Goal: Task Accomplishment & Management: Use online tool/utility

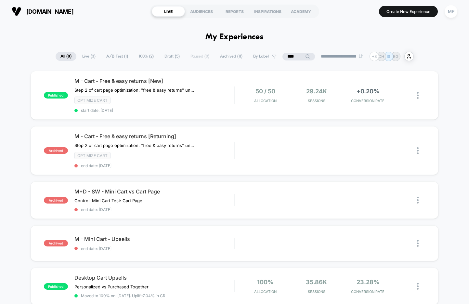
click at [288, 57] on input "****" at bounding box center [299, 57] width 33 height 8
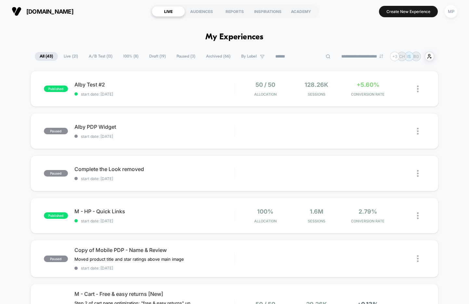
click at [99, 58] on span "A/B Test ( 13 )" at bounding box center [100, 56] width 33 height 9
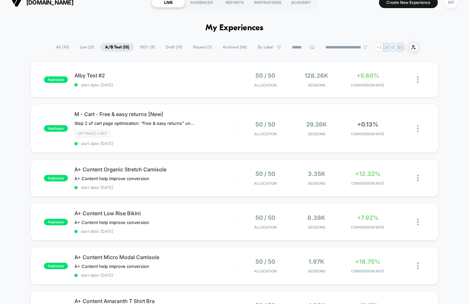
scroll to position [8, 0]
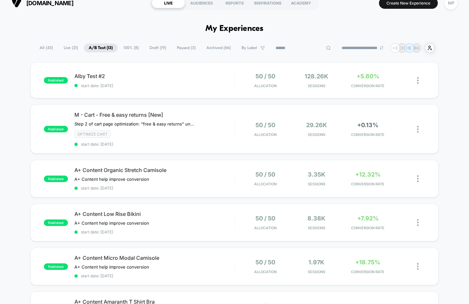
click at [294, 46] on input at bounding box center [303, 48] width 65 height 8
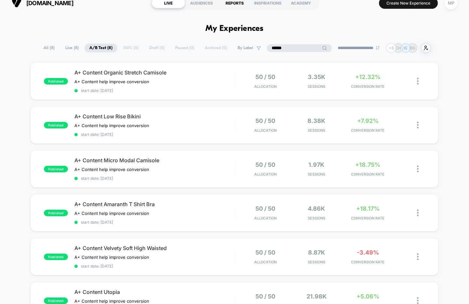
type input "******"
click at [165, 92] on span "start date: [DATE]" at bounding box center [154, 90] width 160 height 5
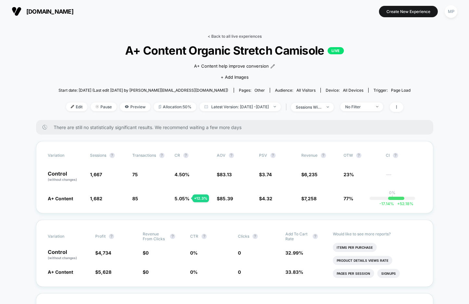
click at [226, 35] on link "< Back to all live experiences" at bounding box center [235, 36] width 54 height 5
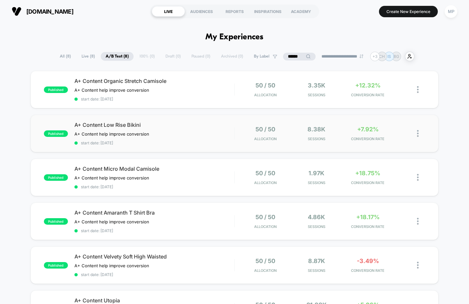
click at [162, 147] on div "published A+ Content Low Rise Bikini A+ Content help improve conversion Click t…" at bounding box center [235, 133] width 408 height 37
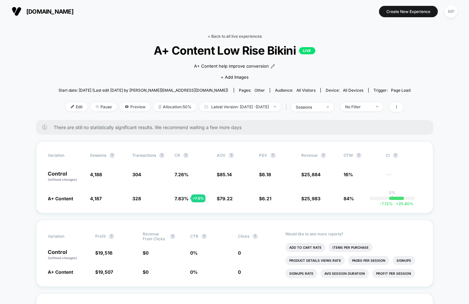
click at [225, 35] on link "< Back to all live experiences" at bounding box center [235, 36] width 54 height 5
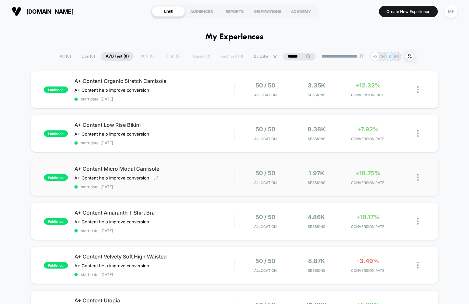
click at [176, 185] on span "start date: [DATE]" at bounding box center [154, 186] width 160 height 5
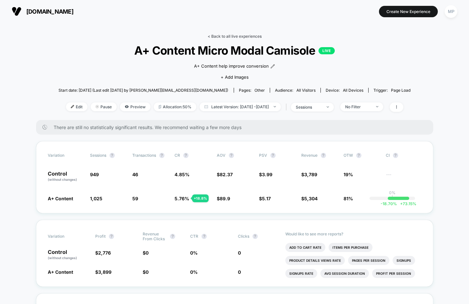
click at [228, 37] on link "< Back to all live experiences" at bounding box center [235, 36] width 54 height 5
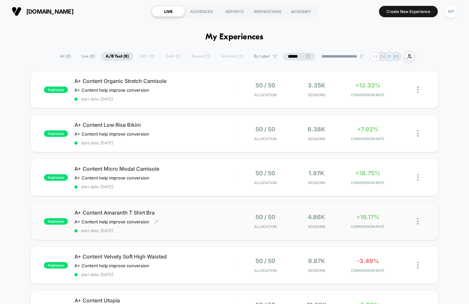
click at [172, 224] on div "A+ Content Amaranth T Shirt Bra A+ Content help improve conversion Click to edi…" at bounding box center [154, 221] width 160 height 24
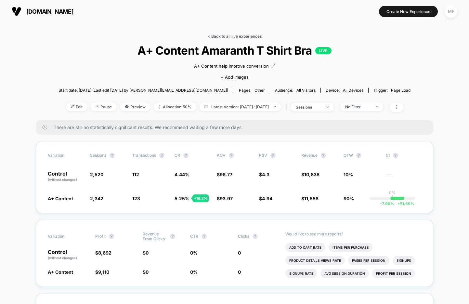
click at [241, 37] on link "< Back to all live experiences" at bounding box center [235, 36] width 54 height 5
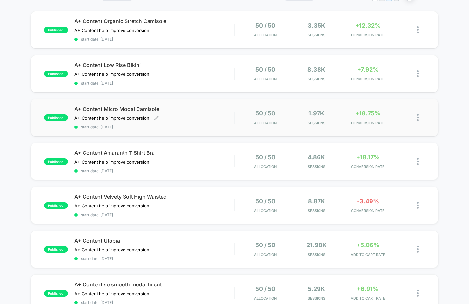
scroll to position [65, 0]
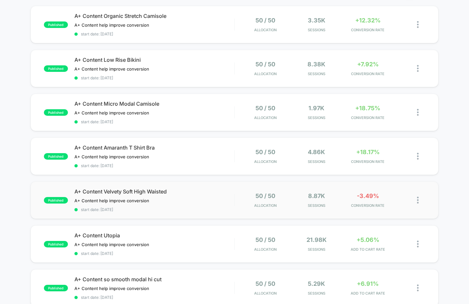
click at [163, 211] on div "published A+ Content Velvety Soft High Waisted A+ Content help improve conversi…" at bounding box center [235, 199] width 408 height 37
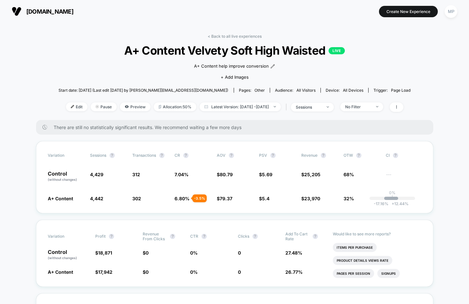
click at [260, 55] on span "A+ Content Velvety Soft High Waisted LIVE" at bounding box center [234, 51] width 317 height 14
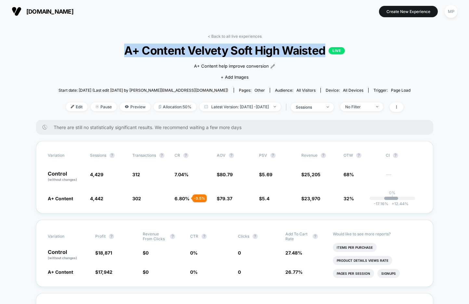
copy span "A+ Content Velvety Soft High Waisted"
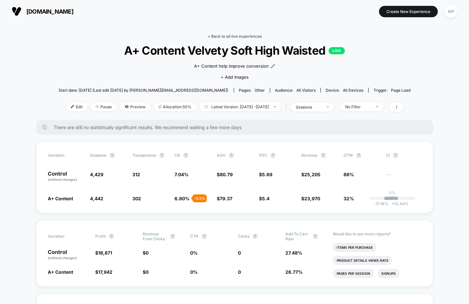
click at [219, 37] on link "< Back to all live experiences" at bounding box center [235, 36] width 54 height 5
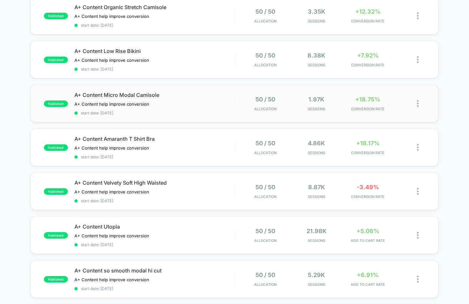
scroll to position [94, 0]
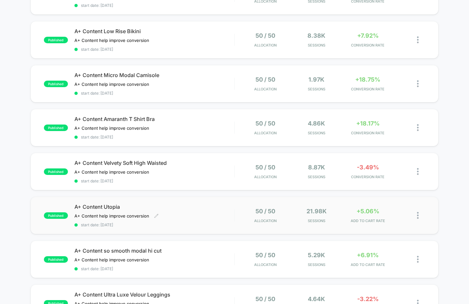
click at [175, 222] on span "start date: [DATE]" at bounding box center [154, 224] width 160 height 5
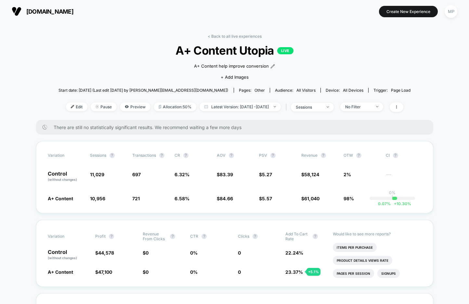
click at [207, 51] on span "A+ Content Utopia LIVE" at bounding box center [234, 51] width 317 height 14
copy span "A+ Content Utopia"
click at [236, 38] on link "< Back to all live experiences" at bounding box center [235, 36] width 54 height 5
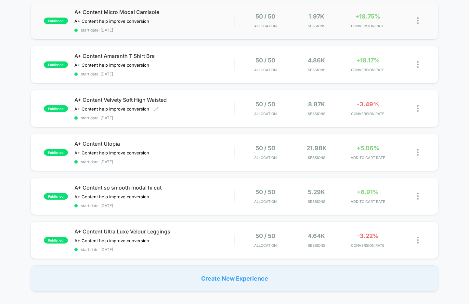
scroll to position [160, 0]
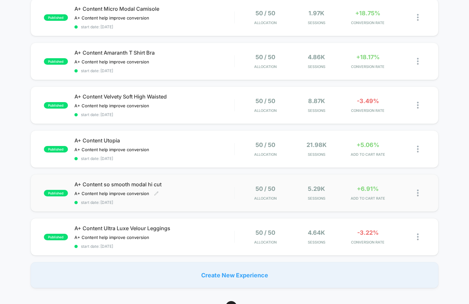
click at [175, 201] on span "start date: [DATE]" at bounding box center [154, 202] width 160 height 5
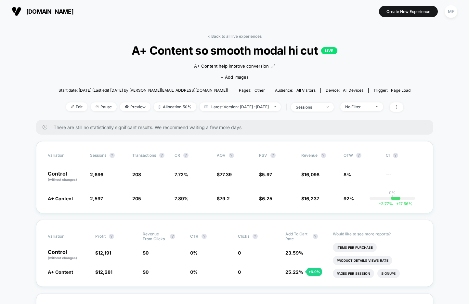
click at [214, 51] on span "A+ Content so smooth modal hi cut LIVE" at bounding box center [234, 51] width 317 height 14
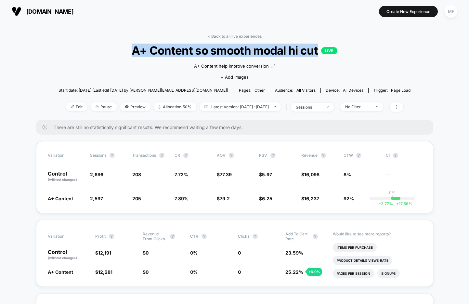
copy span "A+ Content so smooth modal hi cut"
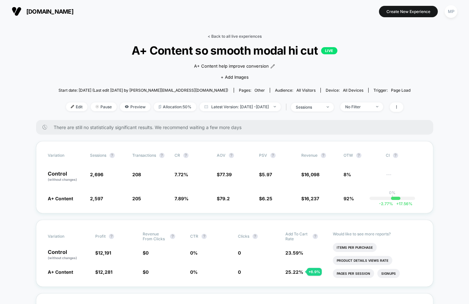
click at [229, 35] on link "< Back to all live experiences" at bounding box center [235, 36] width 54 height 5
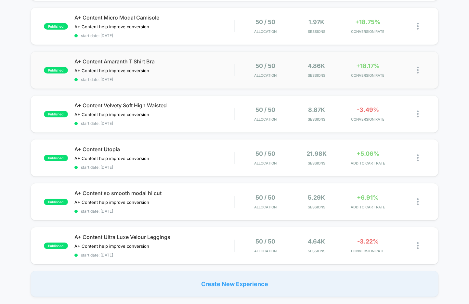
scroll to position [179, 0]
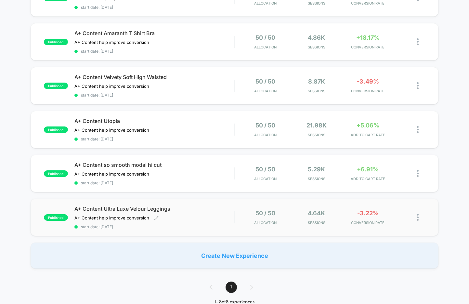
click at [170, 224] on span "start date: [DATE]" at bounding box center [154, 226] width 160 height 5
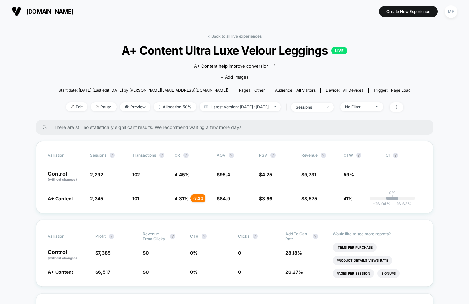
click at [211, 50] on span "A+ Content Ultra Luxe Velour Leggings LIVE" at bounding box center [234, 51] width 317 height 14
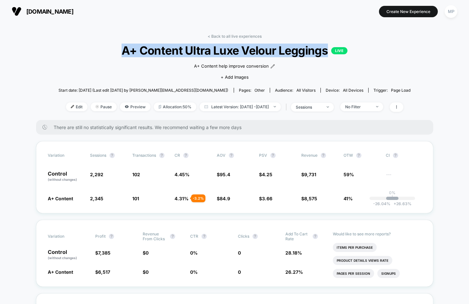
copy span "A+ Content Ultra Luxe Velour Leggings"
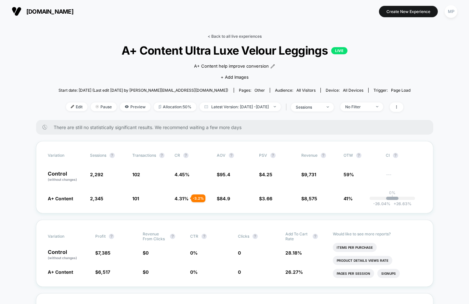
click at [229, 35] on link "< Back to all live experiences" at bounding box center [235, 36] width 54 height 5
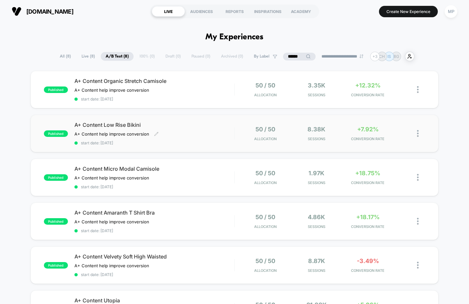
click at [172, 134] on div "A+ Content help improve conversion Click to edit experience details A+ Content …" at bounding box center [130, 133] width 112 height 5
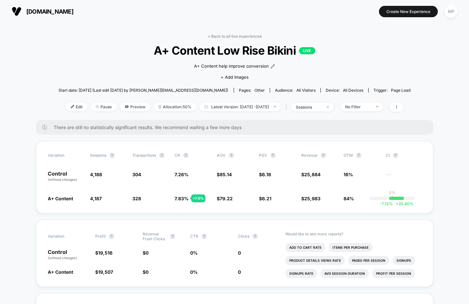
click at [194, 53] on span "A+ Content Low Rise Bikini LIVE" at bounding box center [234, 51] width 317 height 14
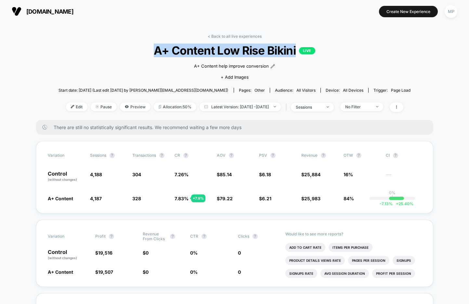
copy span "A+ Content Low Rise Bikini"
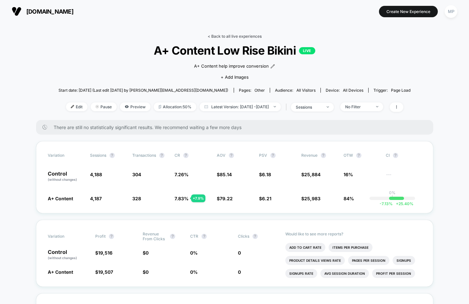
click at [227, 37] on link "< Back to all live experiences" at bounding box center [235, 36] width 54 height 5
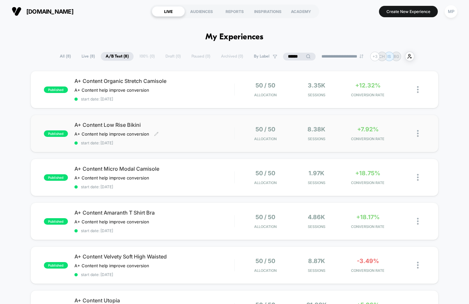
click at [163, 144] on div "published A+ Content Low Rise Bikini A+ Content help improve conversion Click t…" at bounding box center [235, 133] width 408 height 37
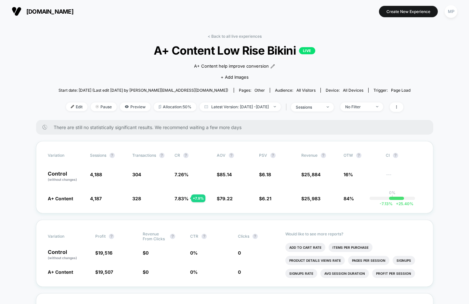
click at [213, 50] on span "A+ Content Low Rise Bikini LIVE" at bounding box center [234, 51] width 317 height 14
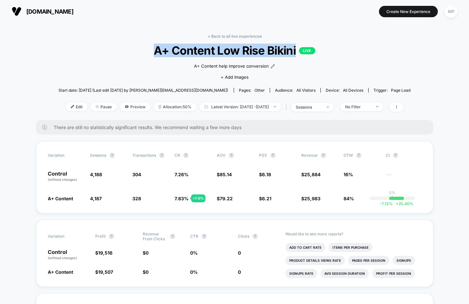
copy span "A+ Content Low Rise Bikini"
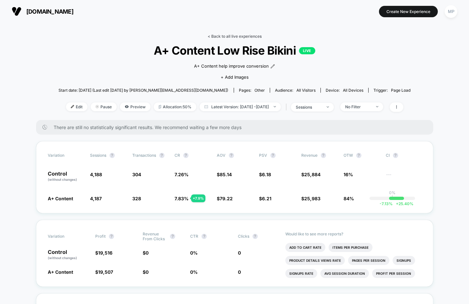
click at [224, 36] on link "< Back to all live experiences" at bounding box center [235, 36] width 54 height 5
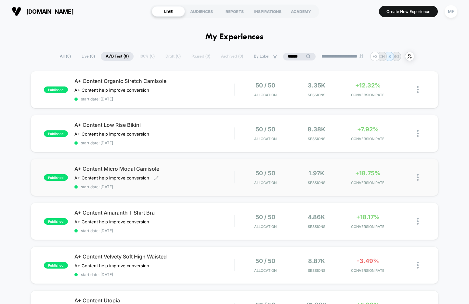
click at [169, 181] on div "A+ Content Micro Modal Camisole A+ Content help improve conversion Click to edi…" at bounding box center [154, 177] width 160 height 24
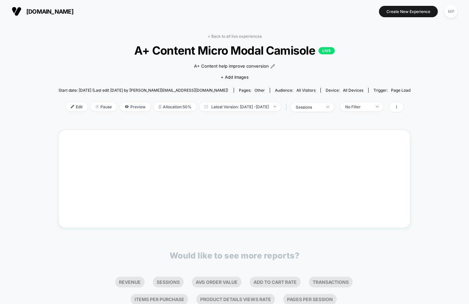
click at [206, 47] on span "A+ Content Micro Modal Camisole LIVE" at bounding box center [234, 51] width 317 height 14
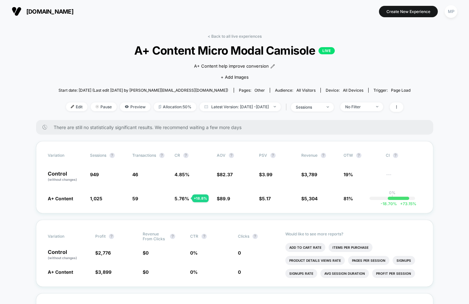
click at [206, 47] on span "A+ Content Micro Modal Camisole LIVE" at bounding box center [234, 51] width 317 height 14
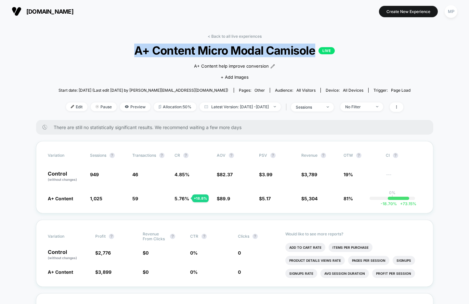
copy span "A+ Content Micro Modal Camisole"
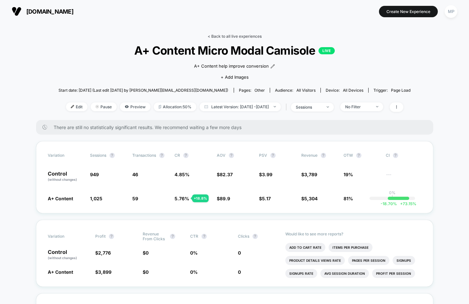
click at [230, 38] on link "< Back to all live experiences" at bounding box center [235, 36] width 54 height 5
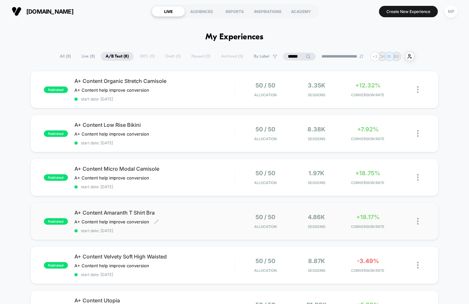
click at [183, 225] on div "A+ Content Amaranth T Shirt Bra A+ Content help improve conversion Click to edi…" at bounding box center [154, 221] width 160 height 24
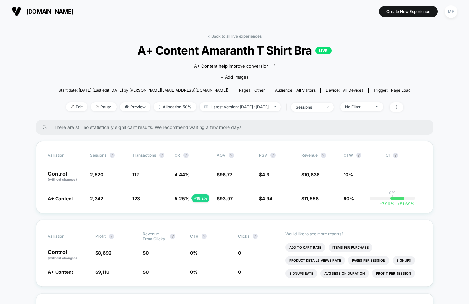
click at [210, 51] on span "A+ Content Amaranth T Shirt Bra LIVE" at bounding box center [234, 51] width 317 height 14
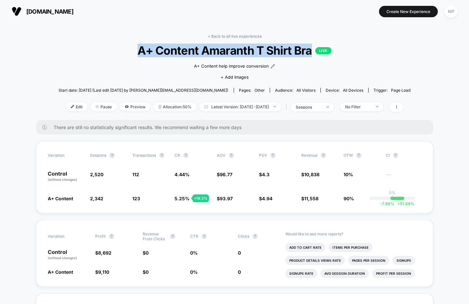
copy span "A+ Content Amaranth T Shirt Bra"
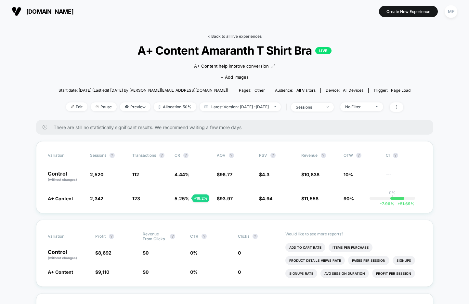
click at [234, 36] on link "< Back to all live experiences" at bounding box center [235, 36] width 54 height 5
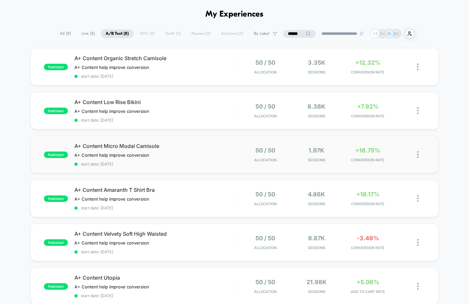
scroll to position [20, 0]
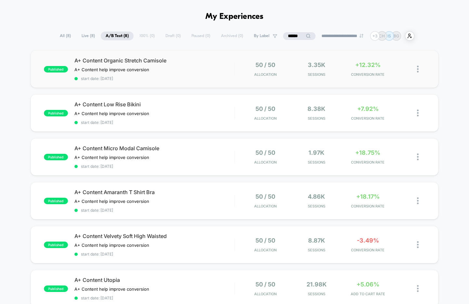
click at [173, 83] on div "published A+ Content Organic Stretch Camisole A+ Content help improve conversio…" at bounding box center [235, 68] width 408 height 37
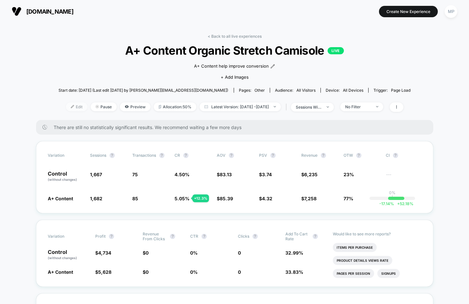
click at [69, 105] on span "Edit" at bounding box center [76, 106] width 21 height 9
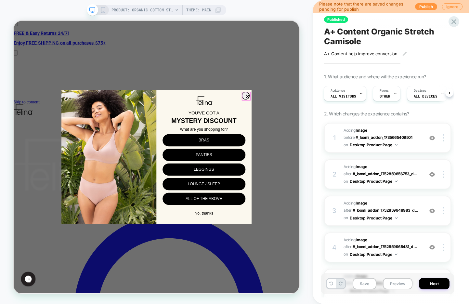
click at [324, 121] on icon "Close dialog" at bounding box center [326, 122] width 4 height 4
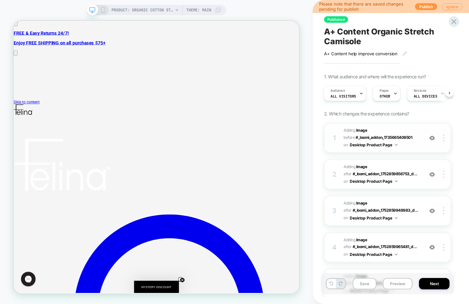
click at [433, 136] on img at bounding box center [432, 138] width 6 height 6
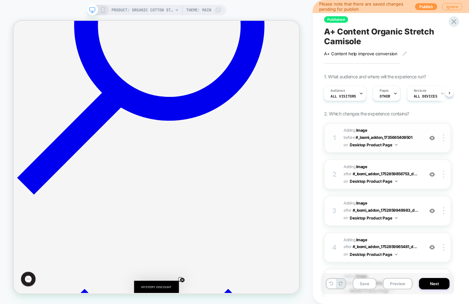
scroll to position [390, 0]
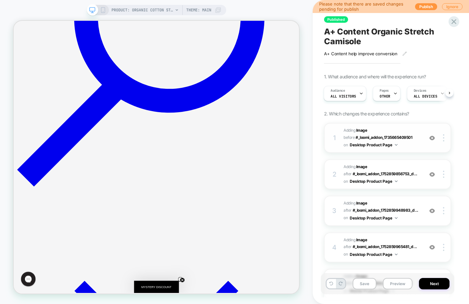
click at [432, 137] on img at bounding box center [432, 138] width 6 height 6
click at [432, 171] on div at bounding box center [432, 174] width 12 height 7
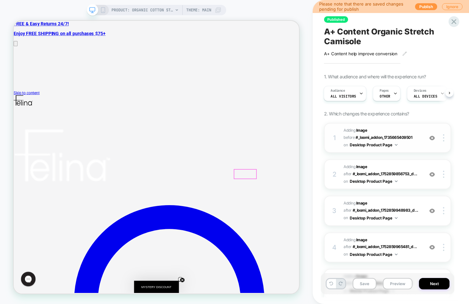
scroll to position [0, 0]
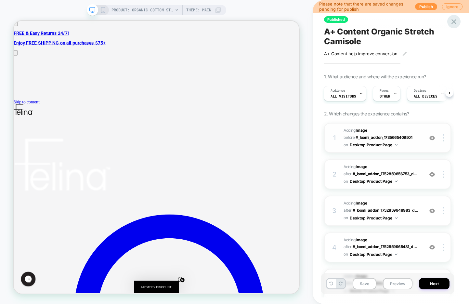
click at [454, 23] on icon at bounding box center [454, 21] width 9 height 9
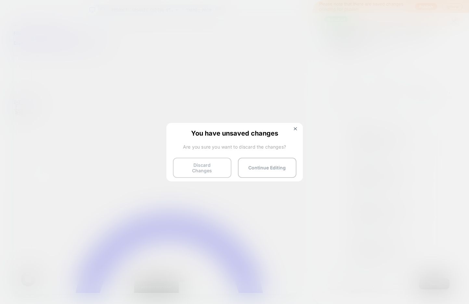
click at [200, 170] on button "Discard Changes" at bounding box center [202, 168] width 59 height 20
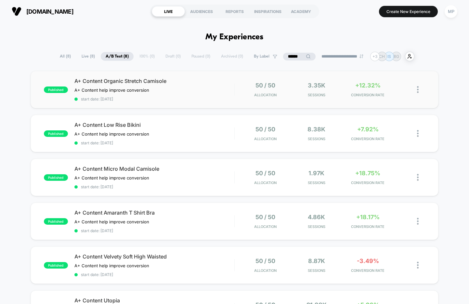
click at [190, 100] on span "start date: [DATE]" at bounding box center [154, 99] width 160 height 5
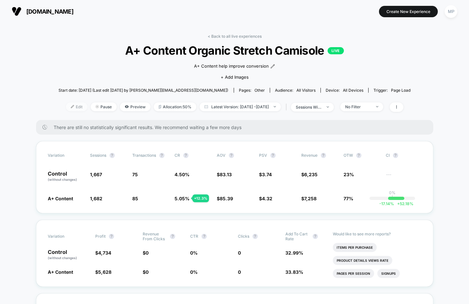
click at [66, 108] on span "Edit" at bounding box center [76, 106] width 21 height 9
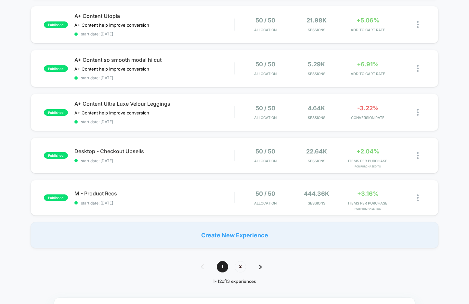
scroll to position [387, 0]
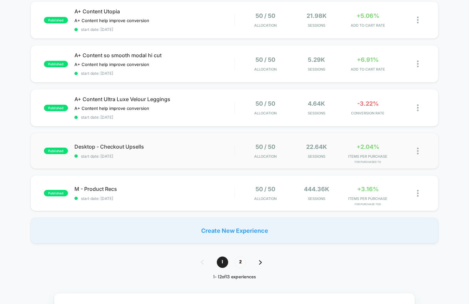
click at [168, 149] on div "Desktop - Checkout Upsells start date: [DATE]" at bounding box center [154, 150] width 160 height 15
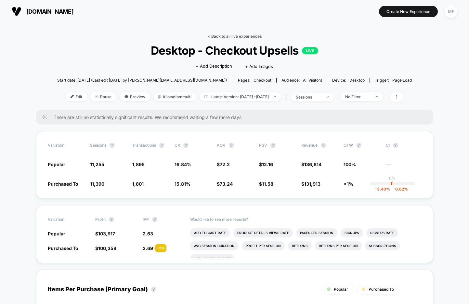
click at [223, 36] on link "< Back to all live experiences" at bounding box center [235, 36] width 54 height 5
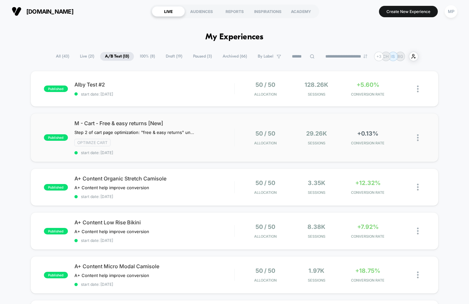
click at [158, 150] on span "start date: [DATE]" at bounding box center [154, 152] width 160 height 5
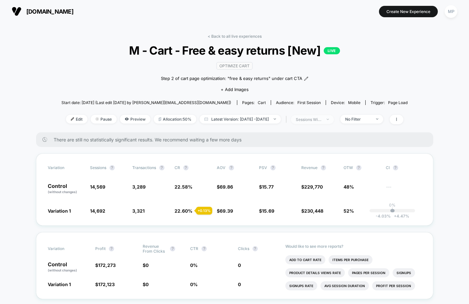
click at [320, 118] on div "sessions with impression" at bounding box center [309, 119] width 26 height 5
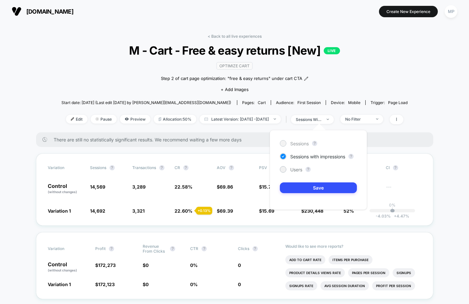
click at [295, 141] on span "Sessions" at bounding box center [299, 144] width 19 height 6
click at [300, 188] on button "Save" at bounding box center [318, 187] width 77 height 11
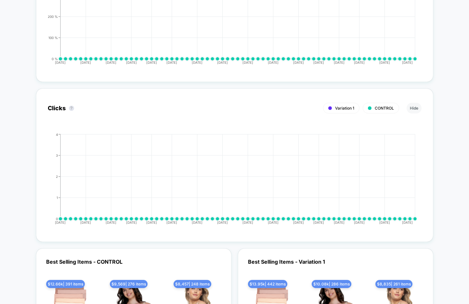
scroll to position [1198, 0]
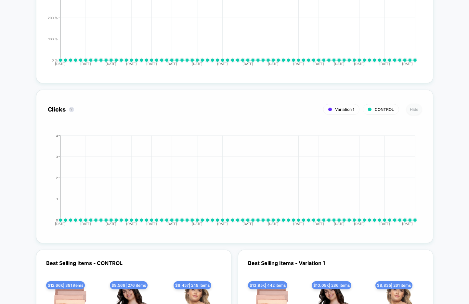
click at [411, 111] on button "Hide" at bounding box center [414, 109] width 15 height 11
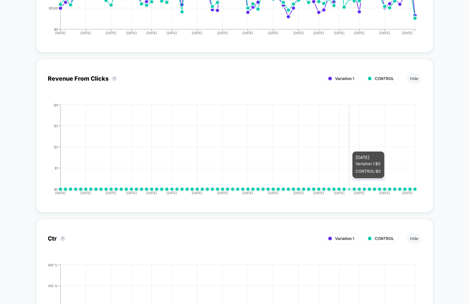
scroll to position [907, 0]
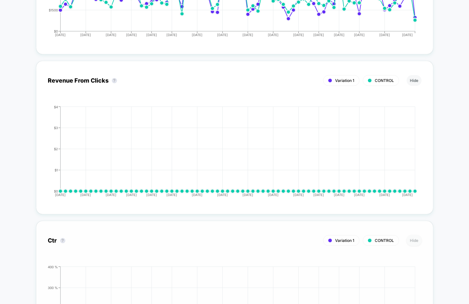
click at [413, 238] on button "Hide" at bounding box center [414, 240] width 15 height 11
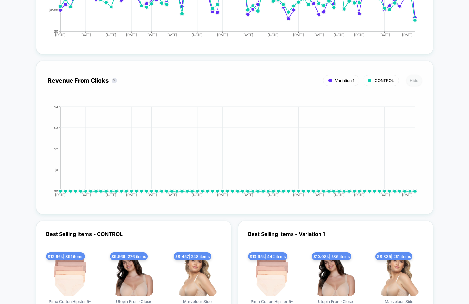
click at [414, 79] on button "Hide" at bounding box center [414, 80] width 15 height 11
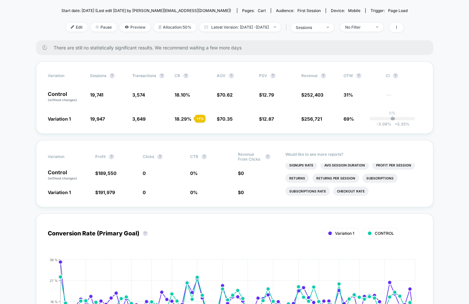
scroll to position [95, 0]
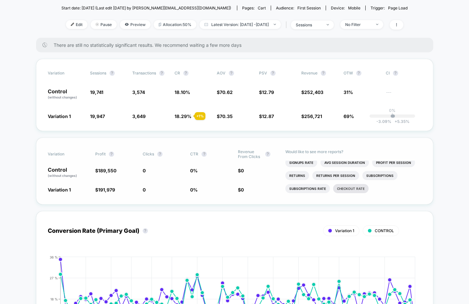
click at [337, 184] on li "Checkout Rate" at bounding box center [350, 188] width 35 height 9
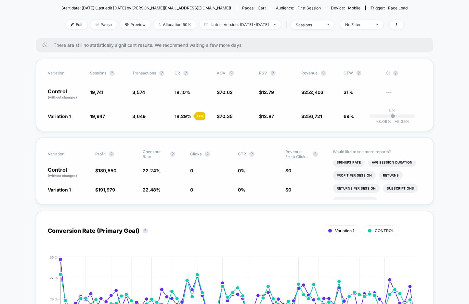
scroll to position [0, 0]
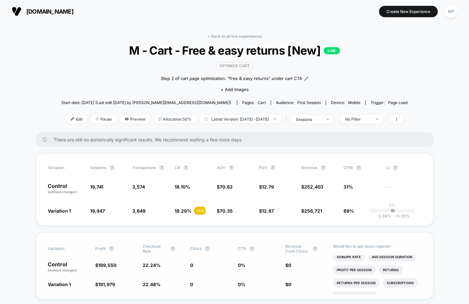
click at [233, 38] on div "< Back to all live experiences M - Cart - Free & easy returns [New] LIVE Optimi…" at bounding box center [234, 83] width 346 height 99
click at [234, 34] on link "< Back to all live experiences" at bounding box center [235, 36] width 54 height 5
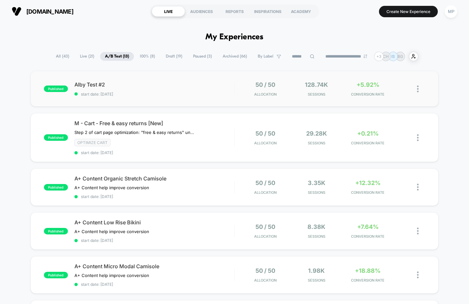
click at [140, 76] on div "published Alby Test #2 start date: 9/18/2025 50 / 50 Allocation 128.74k Session…" at bounding box center [235, 89] width 408 height 36
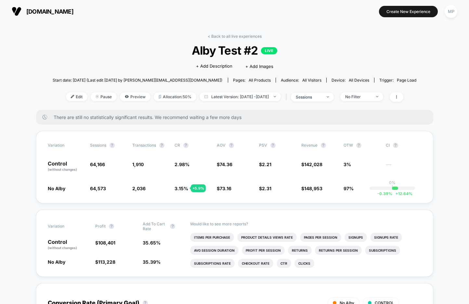
click at [216, 51] on span "Alby Test #2 LIVE" at bounding box center [235, 51] width 328 height 14
copy span "Alby Test #2"
click at [223, 97] on span "Latest Version: Sep 18, 2025 - Oct 6, 2025" at bounding box center [240, 96] width 81 height 9
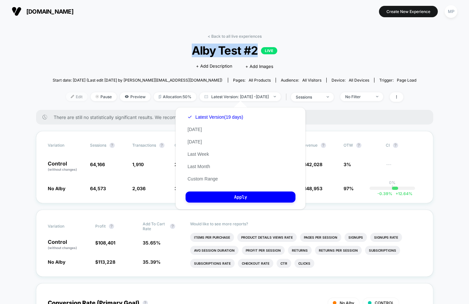
click at [66, 95] on span "Edit" at bounding box center [76, 96] width 21 height 9
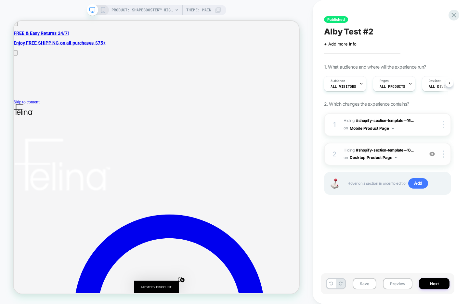
click at [432, 153] on img at bounding box center [432, 154] width 6 height 6
click at [432, 154] on img at bounding box center [432, 154] width 6 height 6
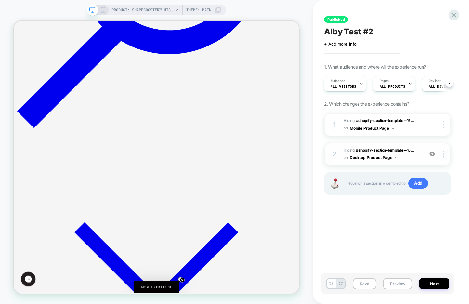
click at [433, 152] on img at bounding box center [432, 154] width 6 height 6
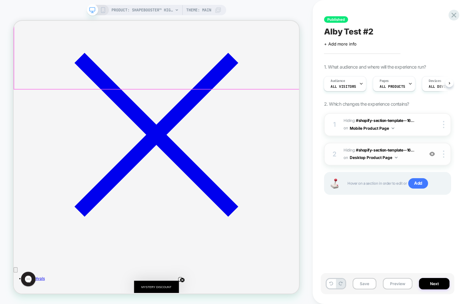
scroll to position [694, 0]
click at [431, 153] on img at bounding box center [432, 154] width 6 height 6
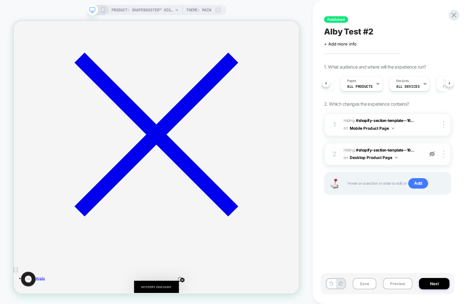
scroll to position [0, 29]
click at [455, 15] on icon at bounding box center [454, 15] width 9 height 9
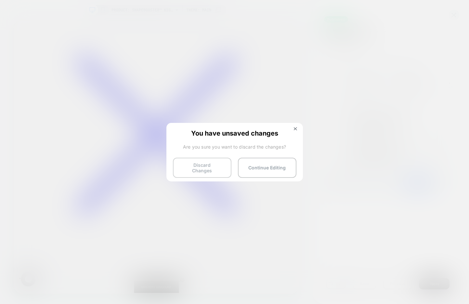
click at [189, 169] on button "Discard Changes" at bounding box center [202, 168] width 59 height 20
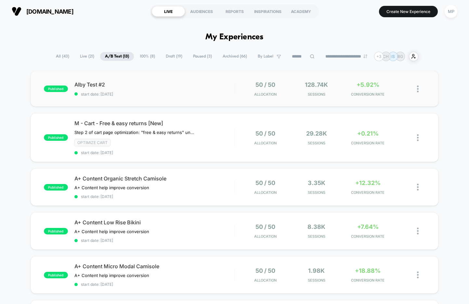
click at [174, 96] on span "start date: [DATE]" at bounding box center [154, 94] width 160 height 5
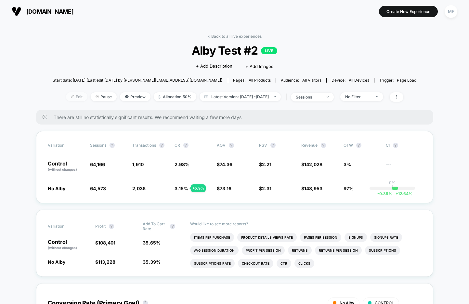
click at [66, 98] on span "Edit" at bounding box center [76, 96] width 21 height 9
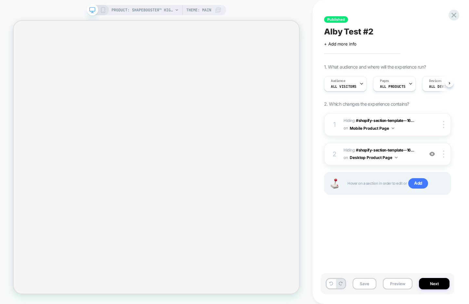
scroll to position [0, 0]
click at [434, 151] on img at bounding box center [432, 154] width 6 height 6
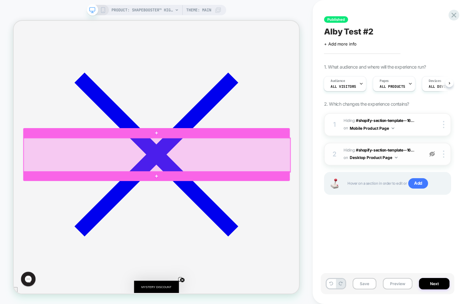
scroll to position [673, 0]
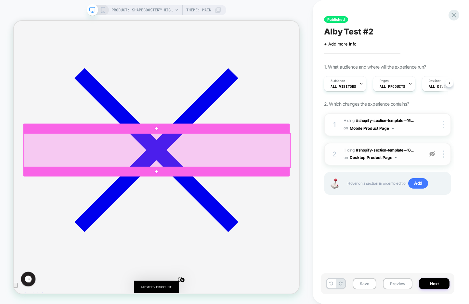
click at [237, 201] on div at bounding box center [205, 193] width 356 height 45
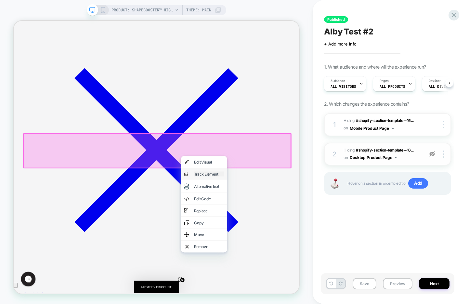
click at [254, 224] on div "Track Element" at bounding box center [274, 225] width 40 height 7
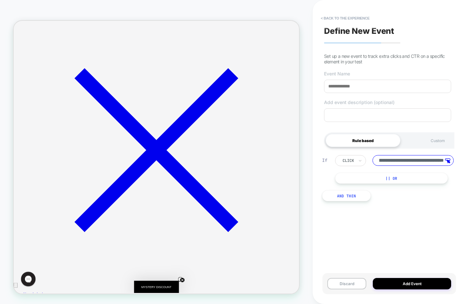
scroll to position [0, 0]
click at [339, 85] on input at bounding box center [387, 86] width 127 height 13
type input "**********"
click at [383, 282] on button "Add Event" at bounding box center [412, 283] width 78 height 11
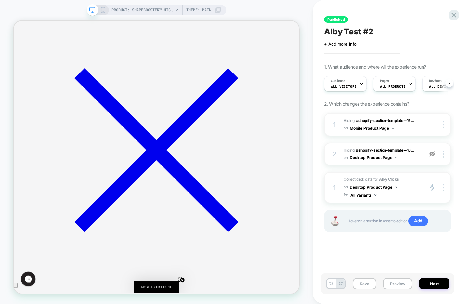
scroll to position [0, 0]
click at [430, 285] on button "Next" at bounding box center [434, 283] width 31 height 11
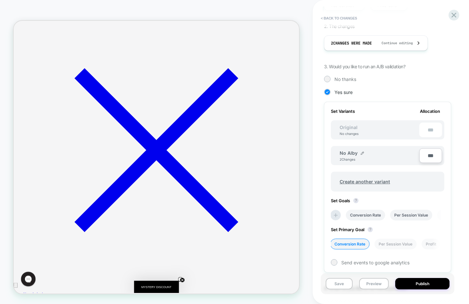
scroll to position [116, 0]
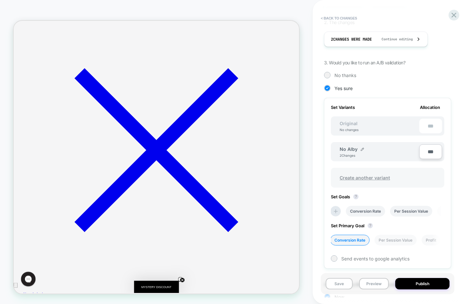
click at [356, 179] on span "Create another variant" at bounding box center [364, 177] width 63 height 15
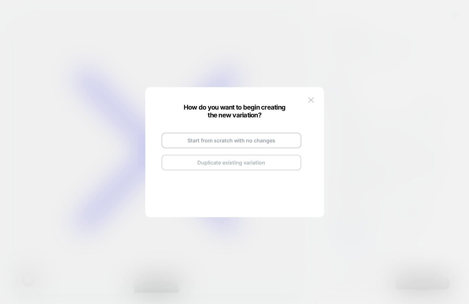
click at [197, 165] on button "Duplicate existing variation" at bounding box center [232, 163] width 140 height 16
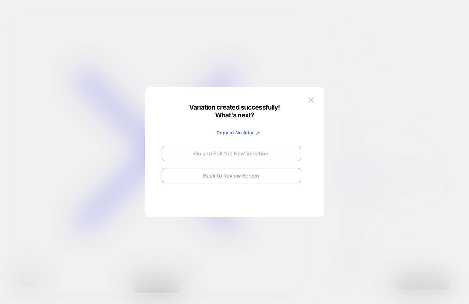
click at [231, 151] on button "Go and Edit the New Variation" at bounding box center [232, 154] width 140 height 16
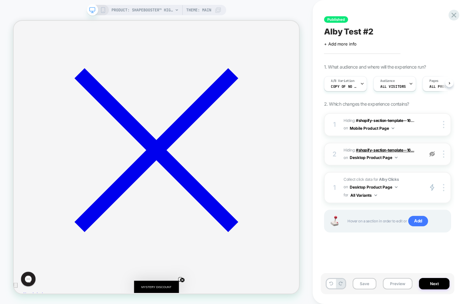
scroll to position [0, 0]
click at [355, 88] on span "Copy of No Alby" at bounding box center [344, 86] width 26 height 5
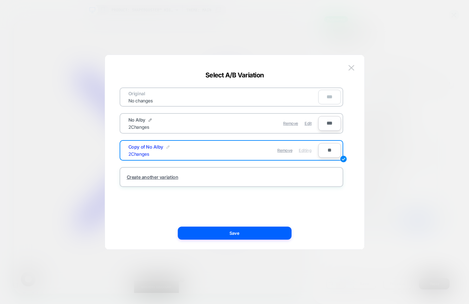
click at [168, 147] on img at bounding box center [167, 146] width 3 height 3
click at [150, 150] on input "**********" at bounding box center [151, 150] width 47 height 13
type input "**********"
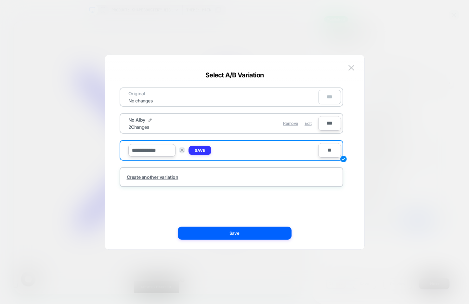
click at [195, 152] on strong "Save" at bounding box center [200, 150] width 10 height 5
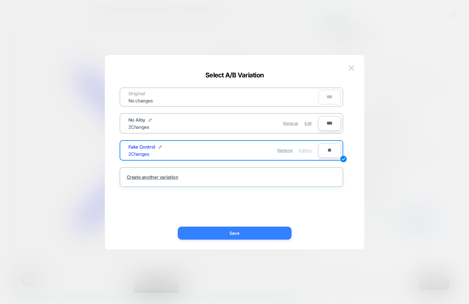
click at [197, 232] on button "Save" at bounding box center [235, 233] width 114 height 13
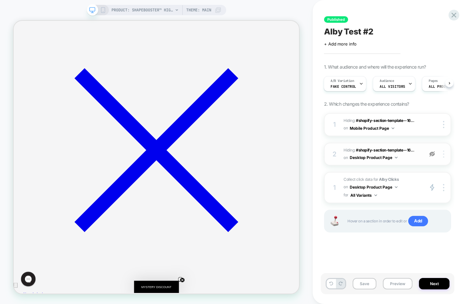
click at [444, 154] on div at bounding box center [445, 154] width 12 height 7
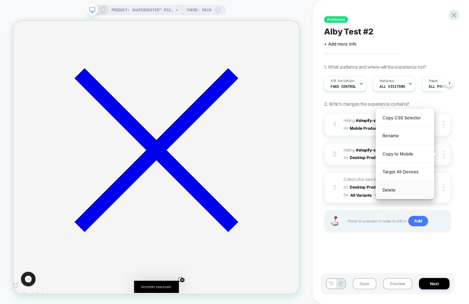
click at [391, 191] on div "Delete" at bounding box center [405, 190] width 58 height 18
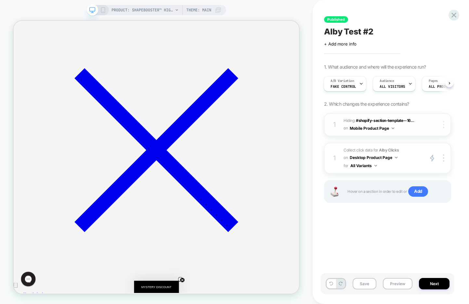
click at [441, 124] on div at bounding box center [445, 124] width 12 height 7
click at [443, 128] on div "1 Hiding : #shopify-section-template--16... #shopify-section-template--16917554…" at bounding box center [387, 124] width 127 height 23
click at [443, 126] on div at bounding box center [445, 124] width 12 height 7
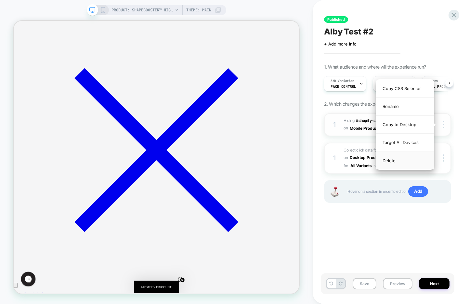
click at [403, 160] on div "Delete" at bounding box center [405, 161] width 58 height 18
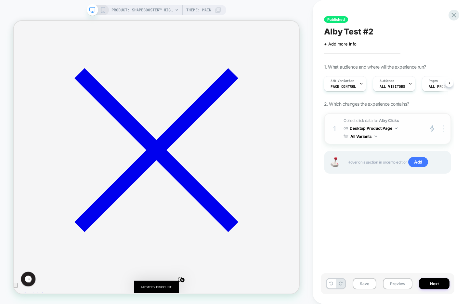
click at [445, 127] on div at bounding box center [445, 128] width 12 height 7
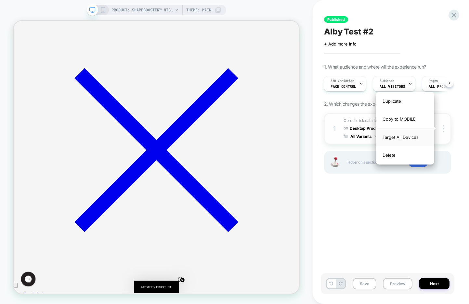
click at [401, 139] on div "Target All Devices" at bounding box center [405, 137] width 58 height 18
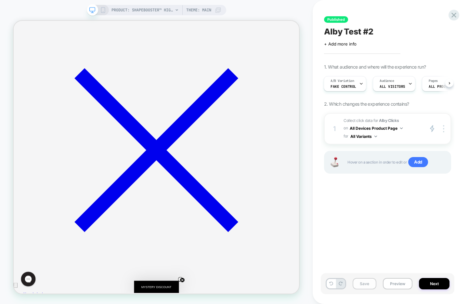
click at [363, 283] on button "Save" at bounding box center [365, 283] width 24 height 11
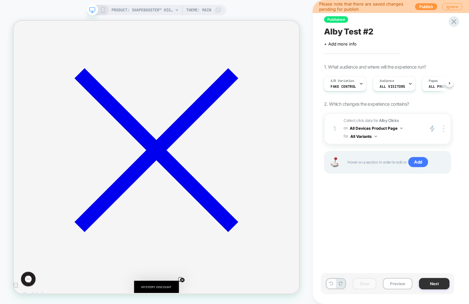
click at [429, 283] on button "Next" at bounding box center [434, 283] width 31 height 11
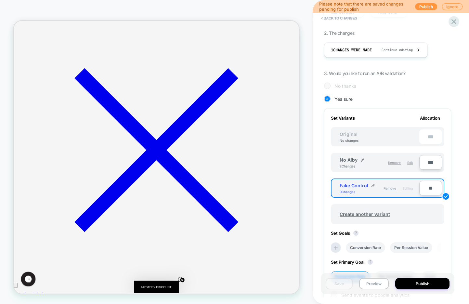
scroll to position [111, 0]
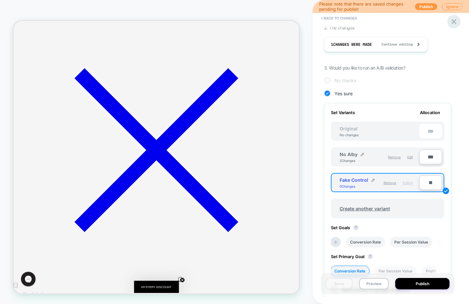
click at [452, 20] on icon at bounding box center [454, 21] width 5 height 5
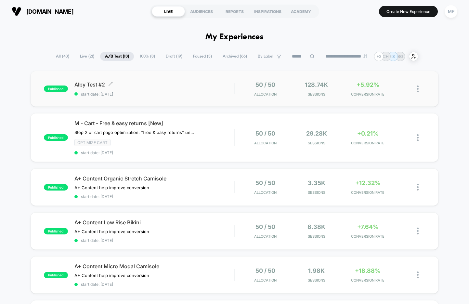
click at [168, 84] on span "Alby Test #2 Click to edit experience details" at bounding box center [154, 84] width 160 height 7
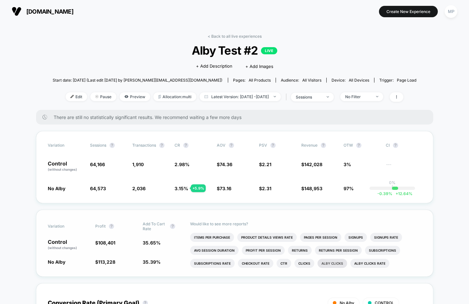
click at [339, 264] on li "Alby Clicks" at bounding box center [333, 263] width 30 height 9
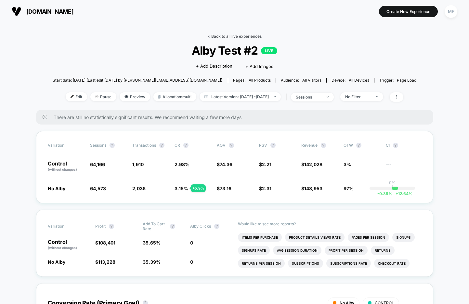
click at [227, 34] on link "< Back to all live experiences" at bounding box center [235, 36] width 54 height 5
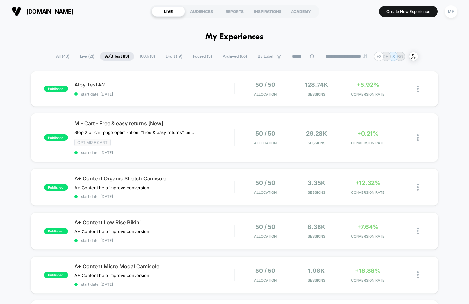
click at [299, 56] on input at bounding box center [303, 57] width 33 height 8
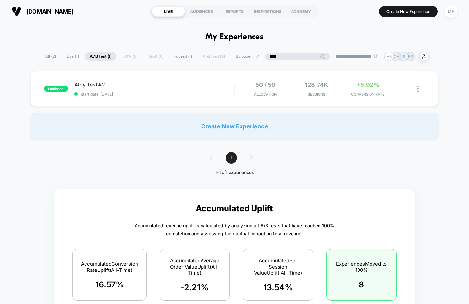
type input "****"
click at [46, 57] on span "All ( 2 )" at bounding box center [50, 56] width 20 height 9
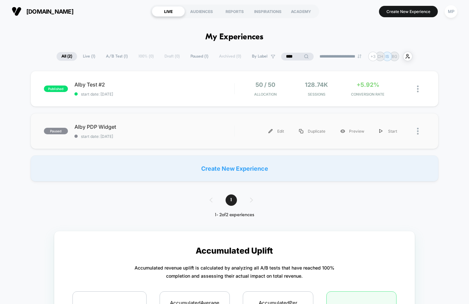
click at [166, 131] on div "Alby PDP Widget start date: 9/11/2025" at bounding box center [154, 131] width 160 height 15
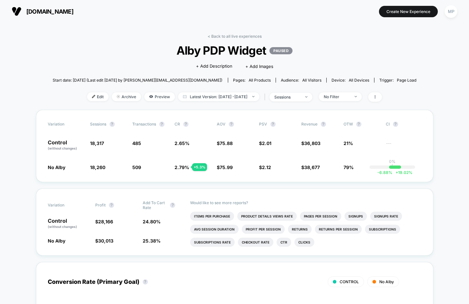
click at [371, 38] on div "< Back to all live experiences Alby PDP Widget PAUSED Click to edit experience …" at bounding box center [235, 72] width 364 height 76
click at [217, 38] on link "< Back to all live experiences" at bounding box center [235, 36] width 54 height 5
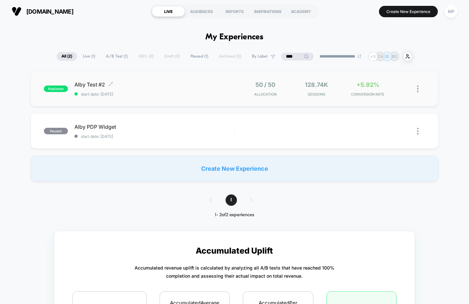
click at [158, 85] on span "Alby Test #2 Click to edit experience details" at bounding box center [154, 84] width 160 height 7
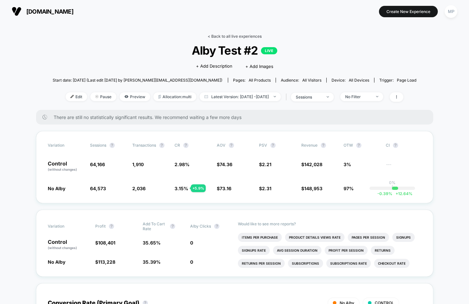
click at [223, 38] on link "< Back to all live experiences" at bounding box center [235, 36] width 54 height 5
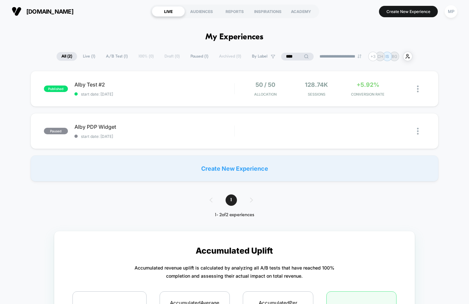
click at [285, 54] on input "****" at bounding box center [297, 57] width 33 height 8
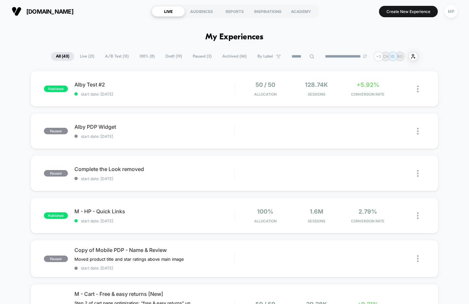
click at [100, 56] on span "A/B Test ( 13 )" at bounding box center [116, 56] width 33 height 9
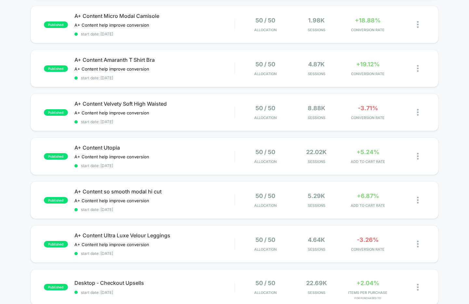
scroll to position [251, 0]
click at [163, 166] on div "published A+ Content Utopia A+ Content help improve conversion Click to edit ex…" at bounding box center [235, 155] width 408 height 37
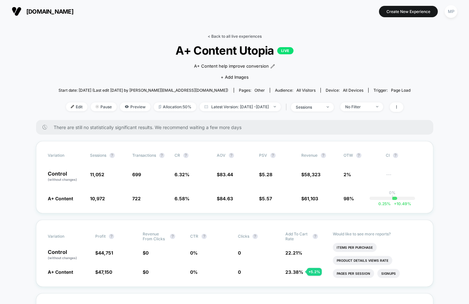
click at [230, 36] on link "< Back to all live experiences" at bounding box center [235, 36] width 54 height 5
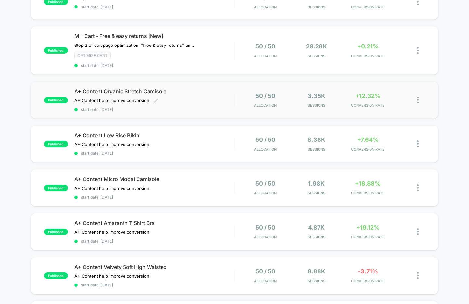
scroll to position [88, 0]
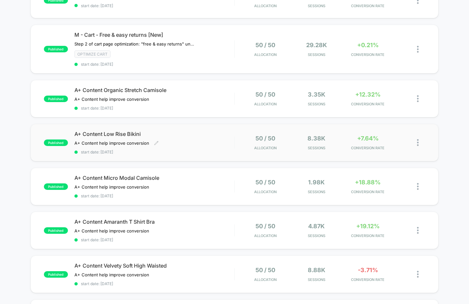
click at [180, 146] on div "A+ Content Low Rise Bikini A+ Content help improve conversion Click to edit exp…" at bounding box center [154, 143] width 160 height 24
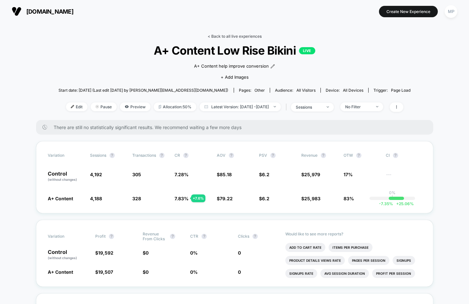
click at [232, 35] on link "< Back to all live experiences" at bounding box center [235, 36] width 54 height 5
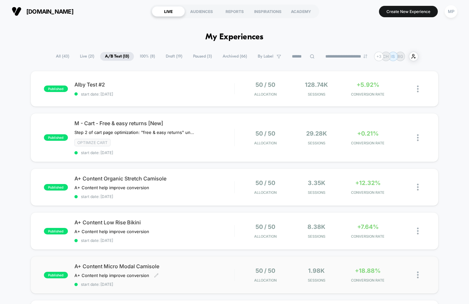
click at [184, 274] on div "A+ Content help improve conversion Click to edit experience details A+ Content …" at bounding box center [130, 275] width 112 height 5
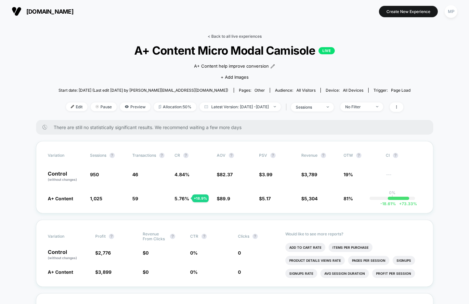
click at [218, 35] on link "< Back to all live experiences" at bounding box center [235, 36] width 54 height 5
